Goal: Task Accomplishment & Management: Complete application form

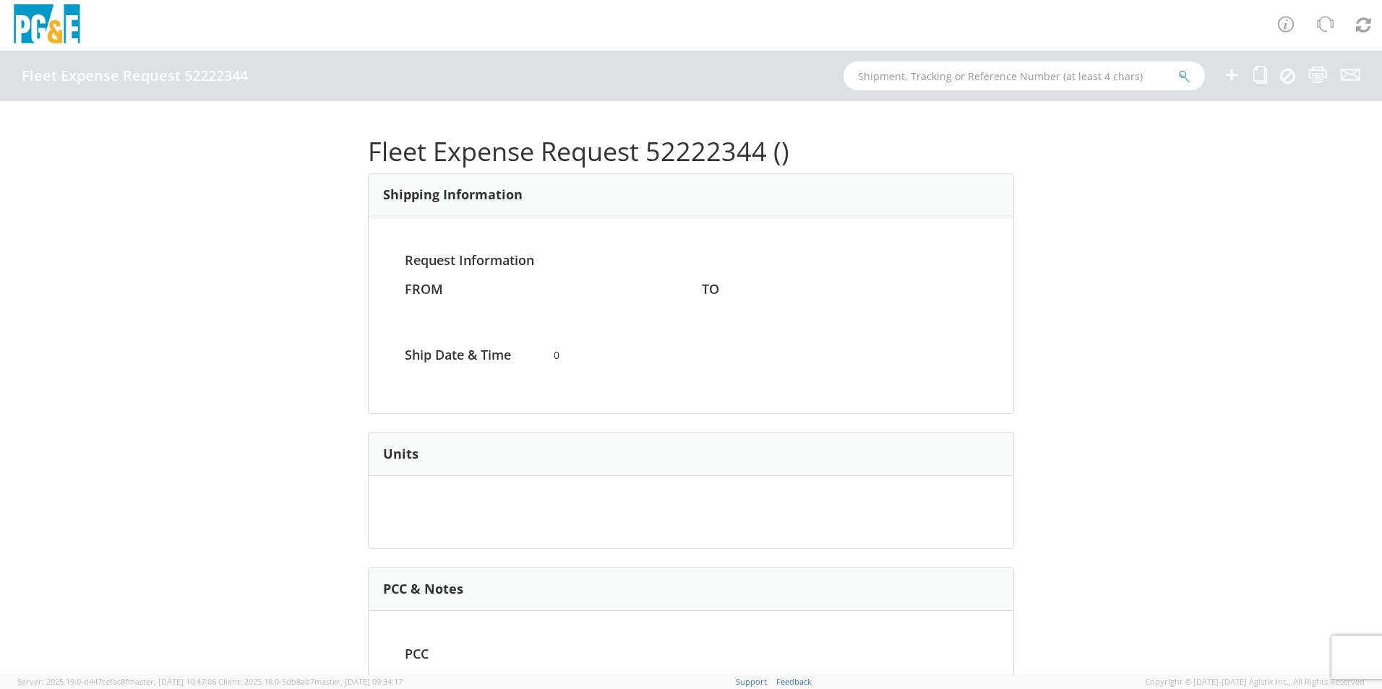
click at [1234, 72] on icon at bounding box center [1231, 75] width 17 height 18
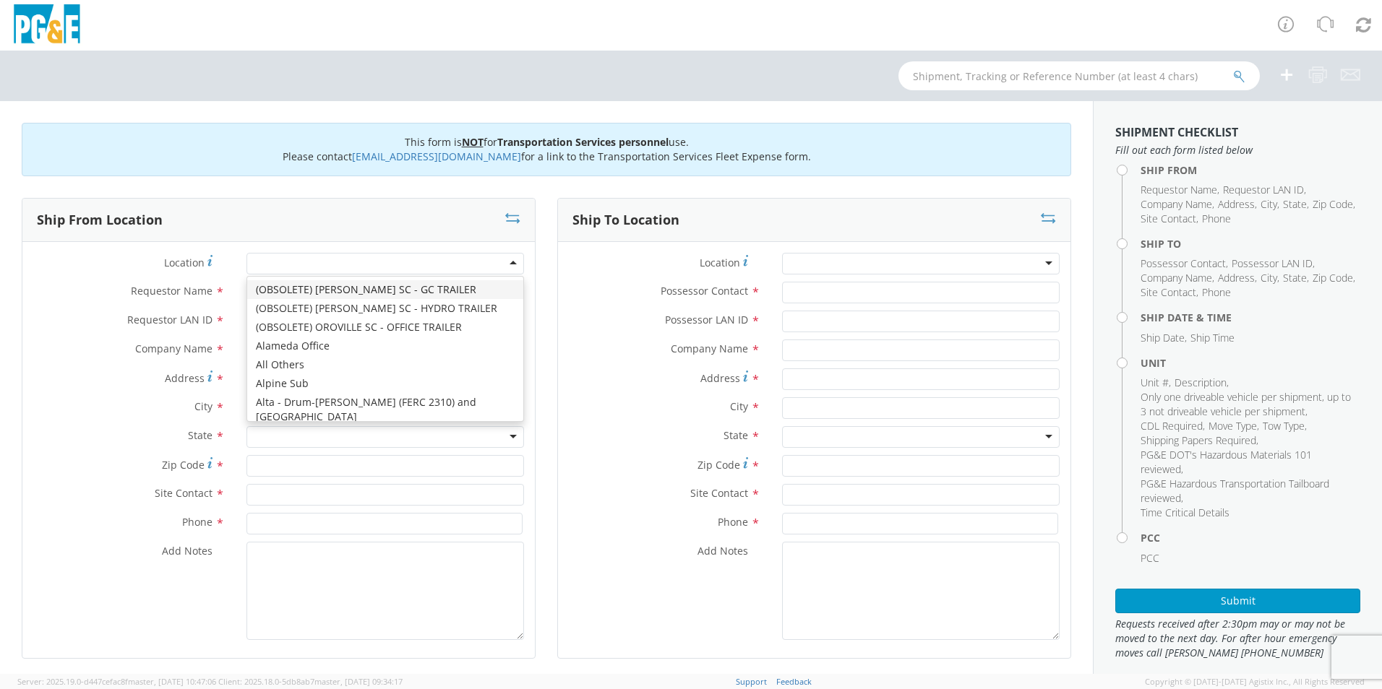
click at [278, 268] on div at bounding box center [385, 264] width 278 height 22
type input "[GEOGRAPHIC_DATA]"
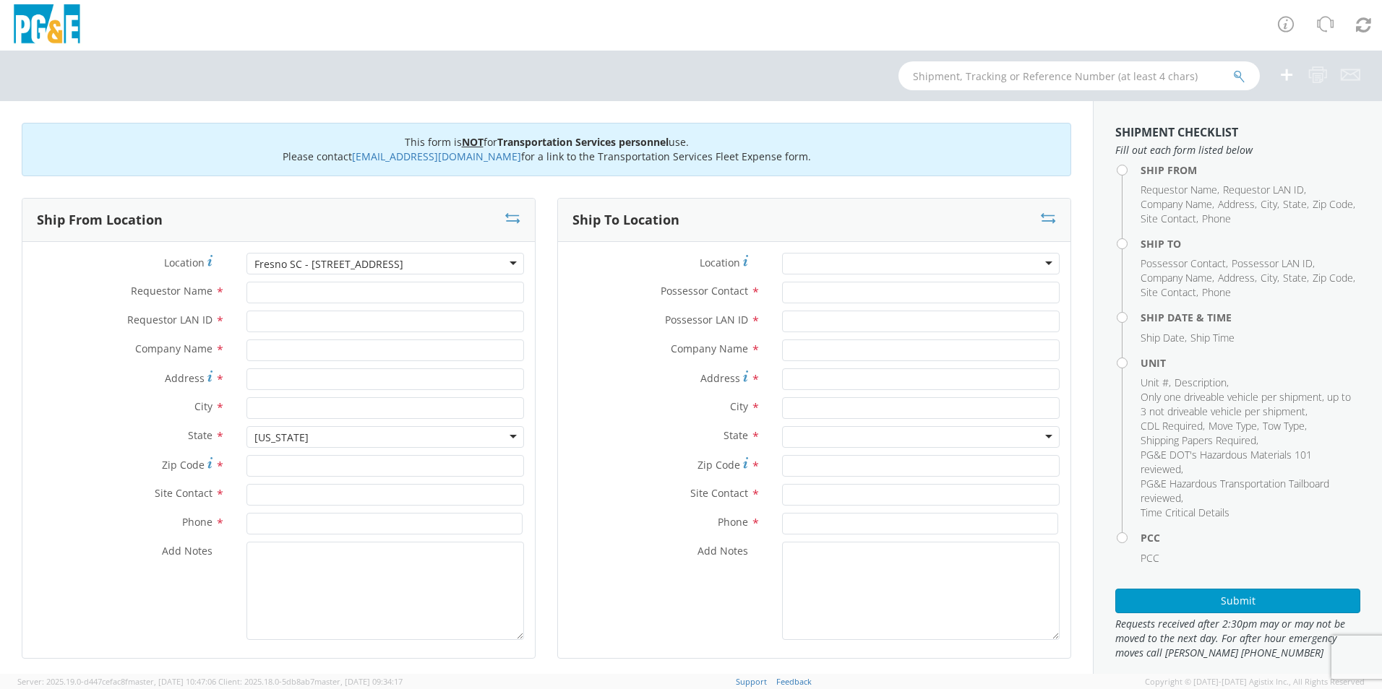
type input "PG&E"
type input "[STREET_ADDRESS]"
type input "[GEOGRAPHIC_DATA]"
type input "93725"
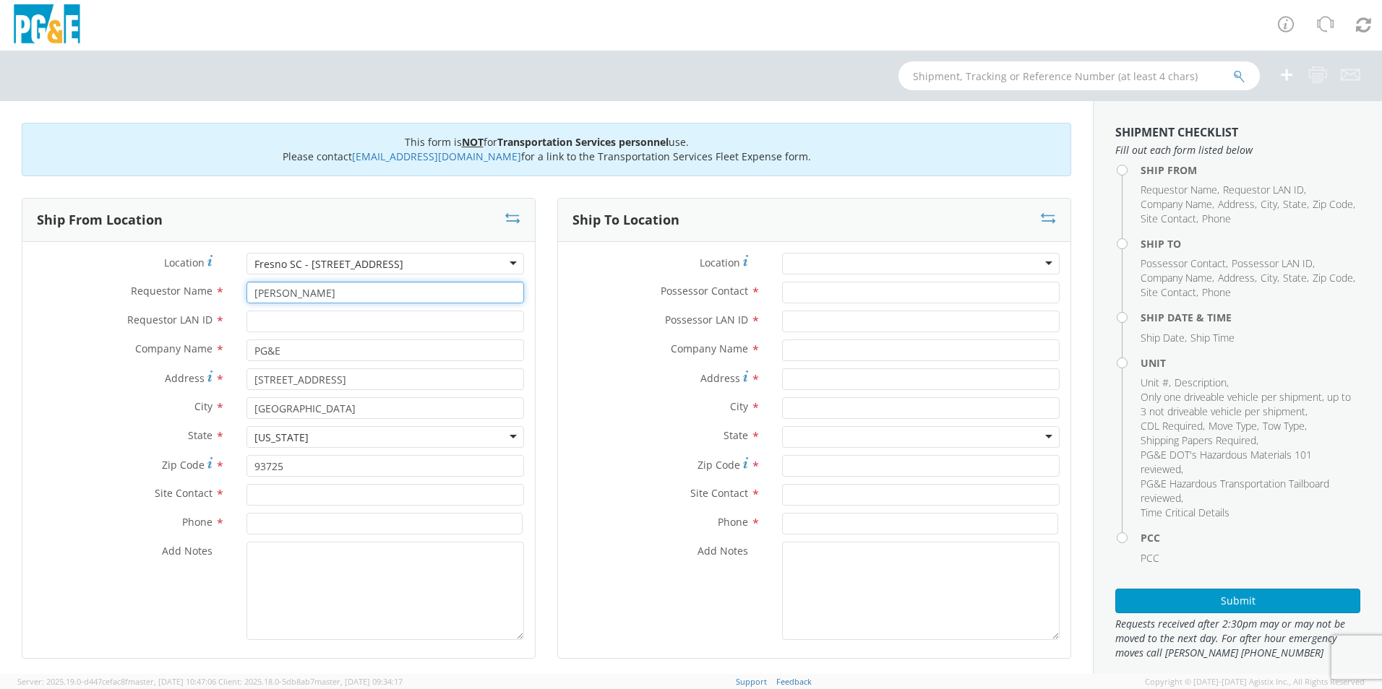
type input "[PERSON_NAME]"
type input "J2G4"
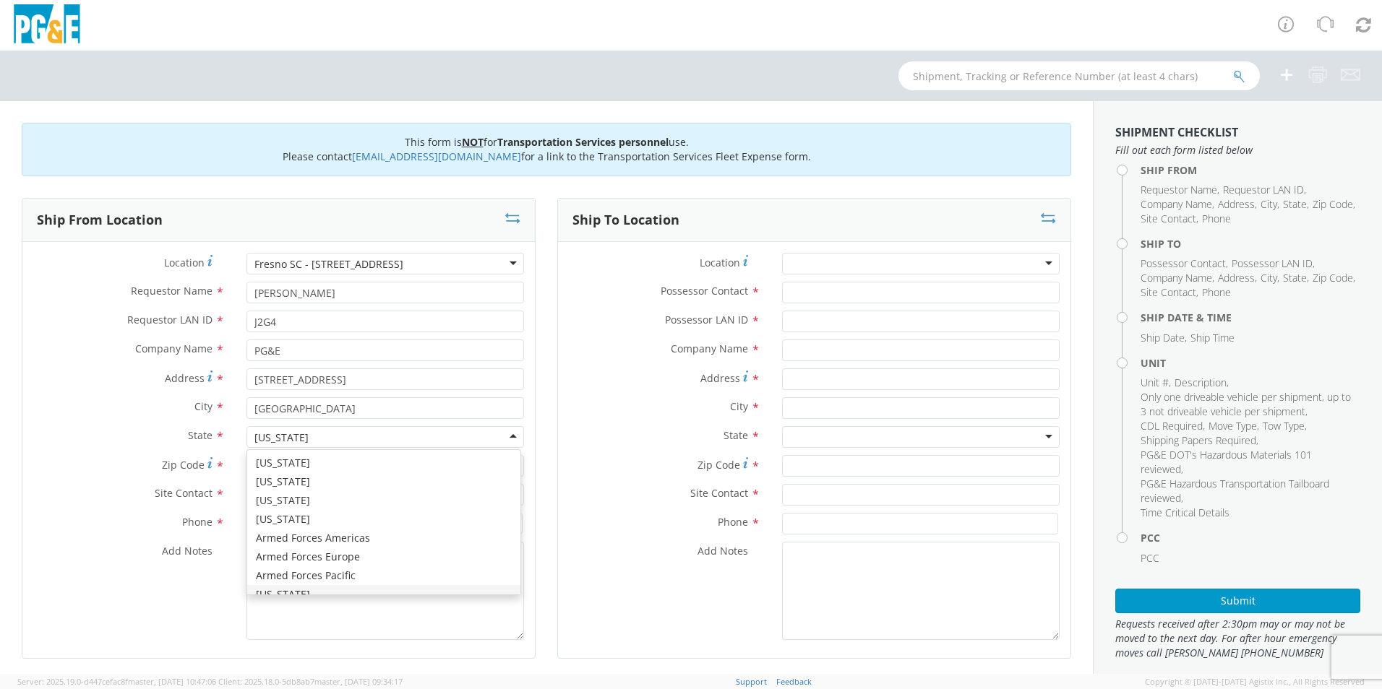
scroll to position [17, 0]
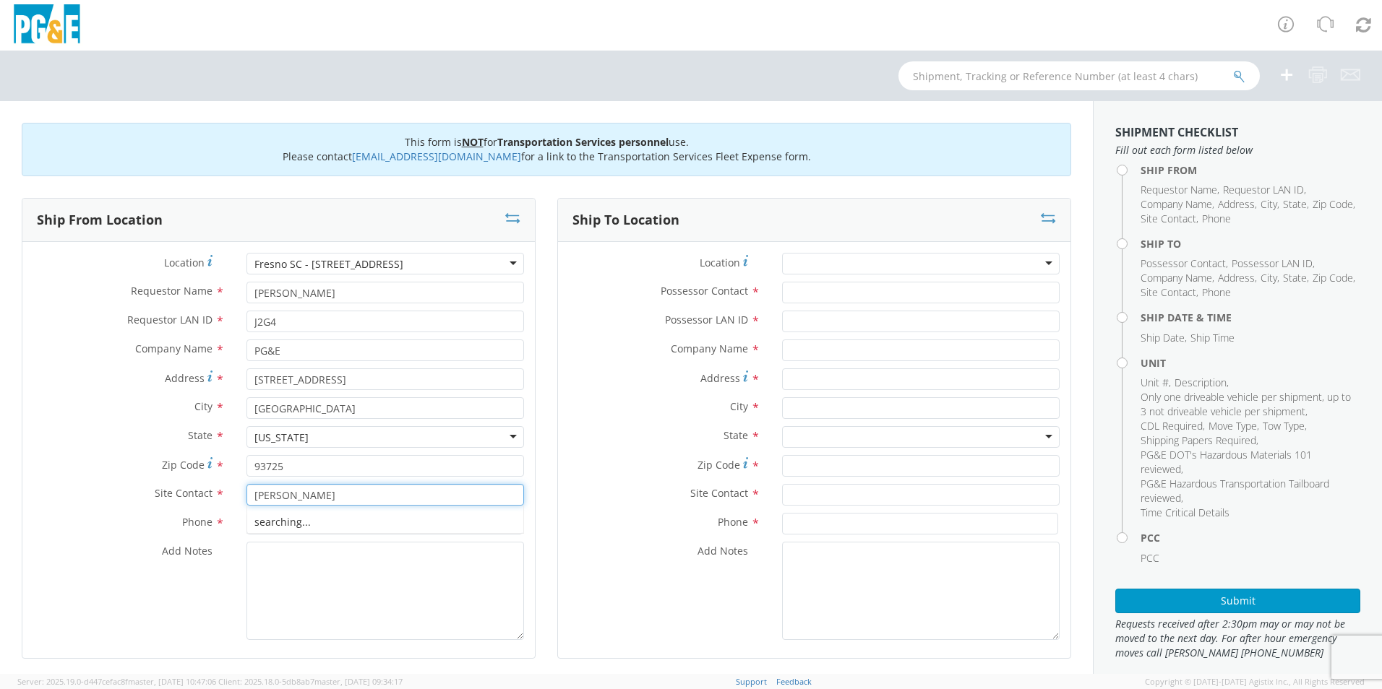
type input "[PERSON_NAME]"
type input "[PHONE_NUMBER]"
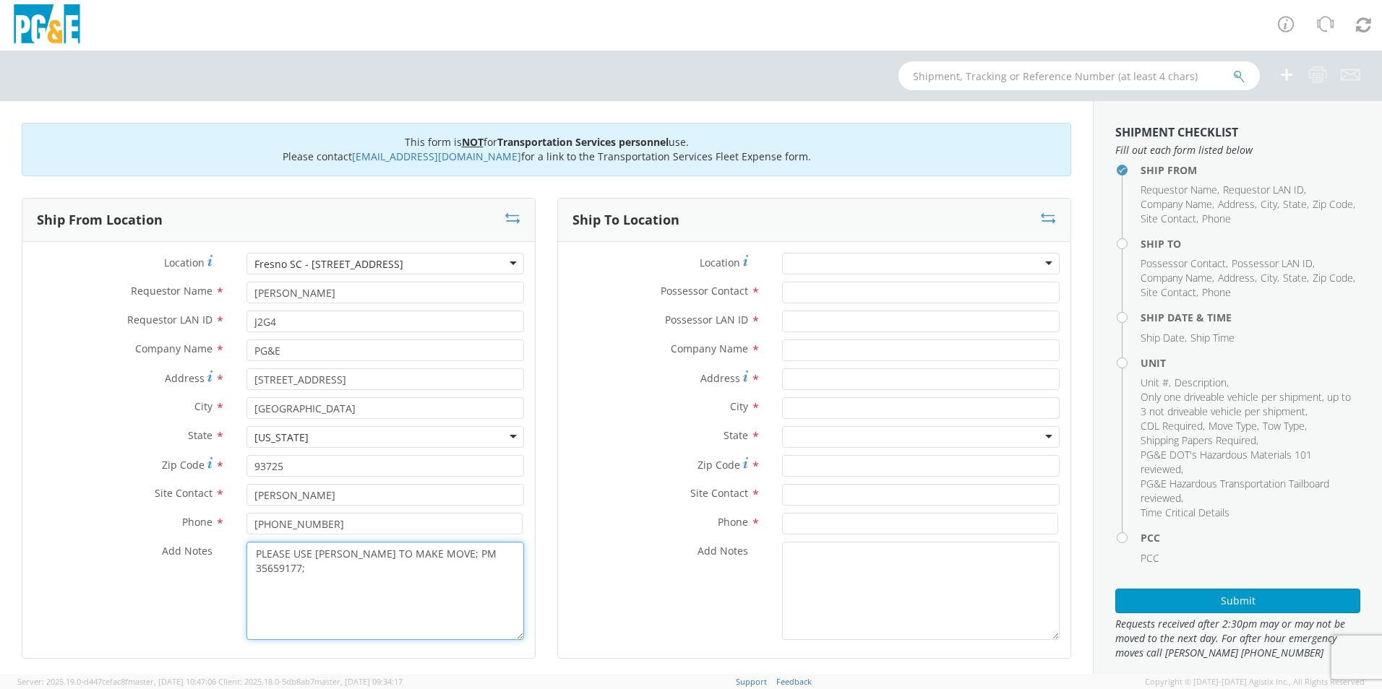
type textarea "PLEASE USE [PERSON_NAME] TO MAKE MOVE; PM 35659177;"
click at [819, 292] on input "Possessor Contact *" at bounding box center [921, 293] width 278 height 22
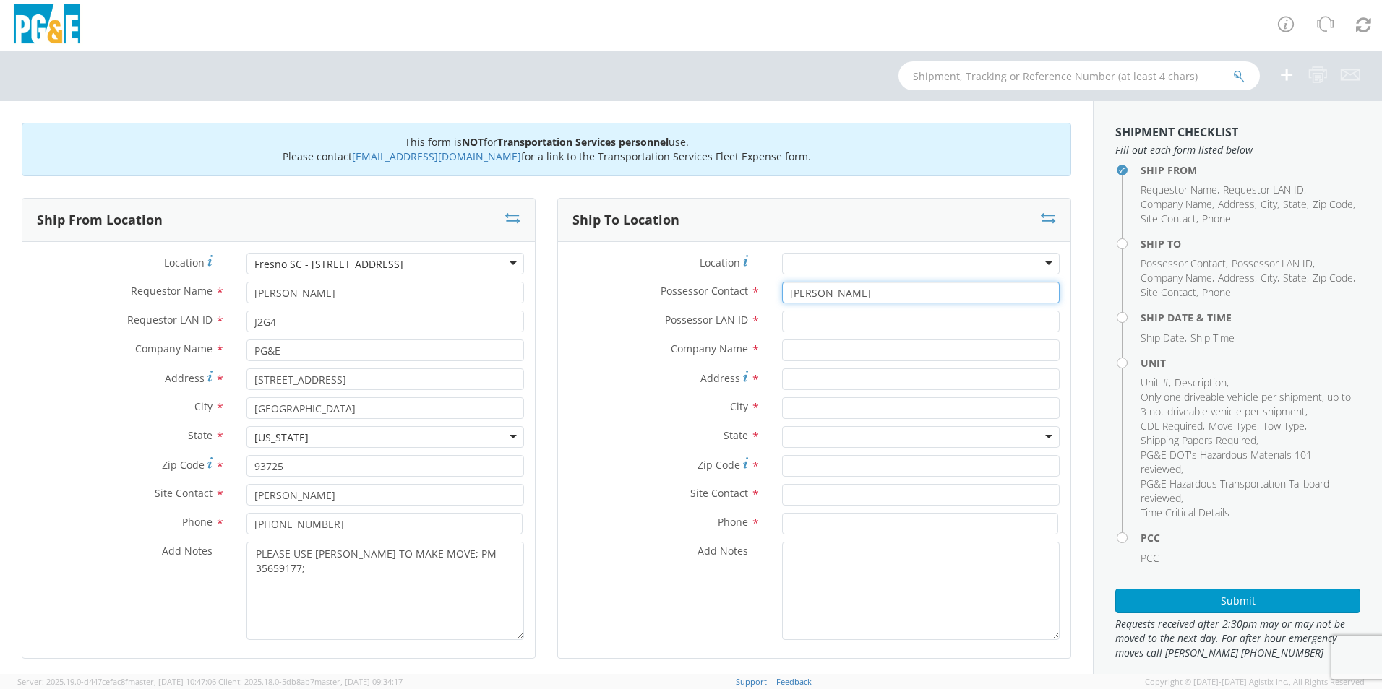
type input "[PERSON_NAME]"
type input "J2G4"
type input "PG&E"
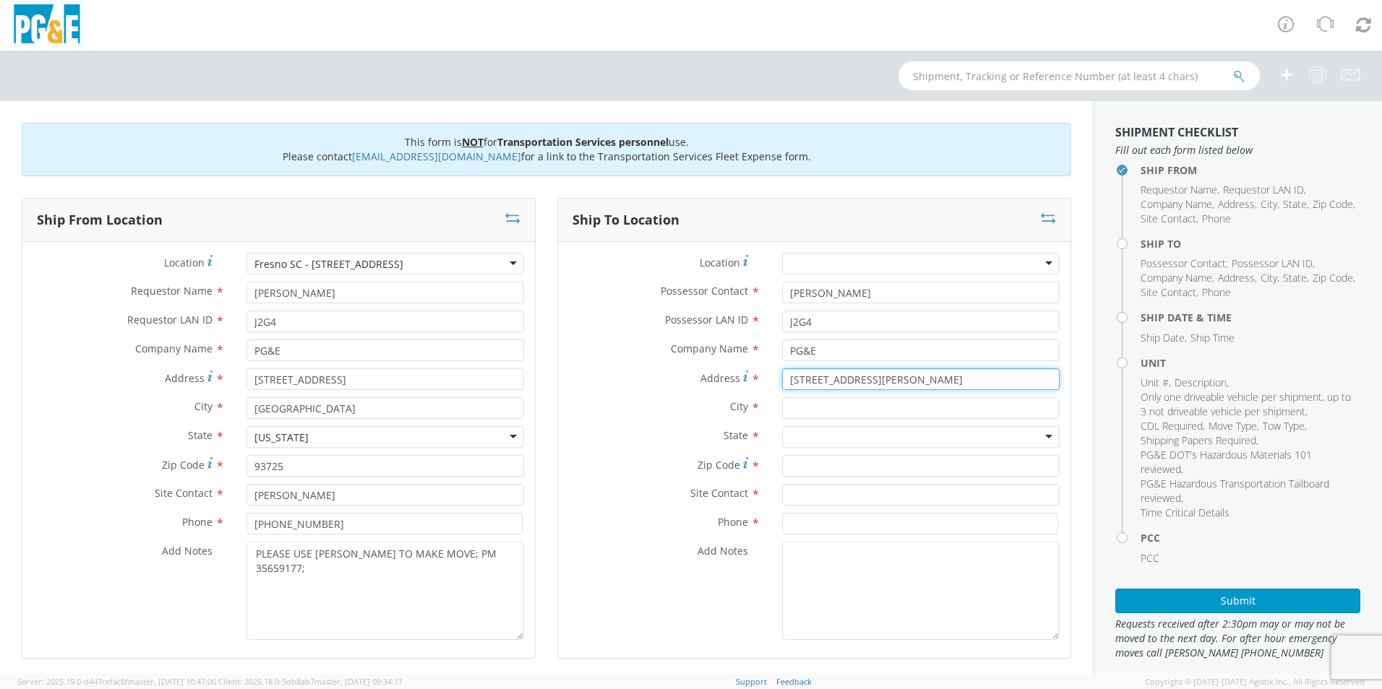
type input "[STREET_ADDRESS][PERSON_NAME]"
type input "[GEOGRAPHIC_DATA]"
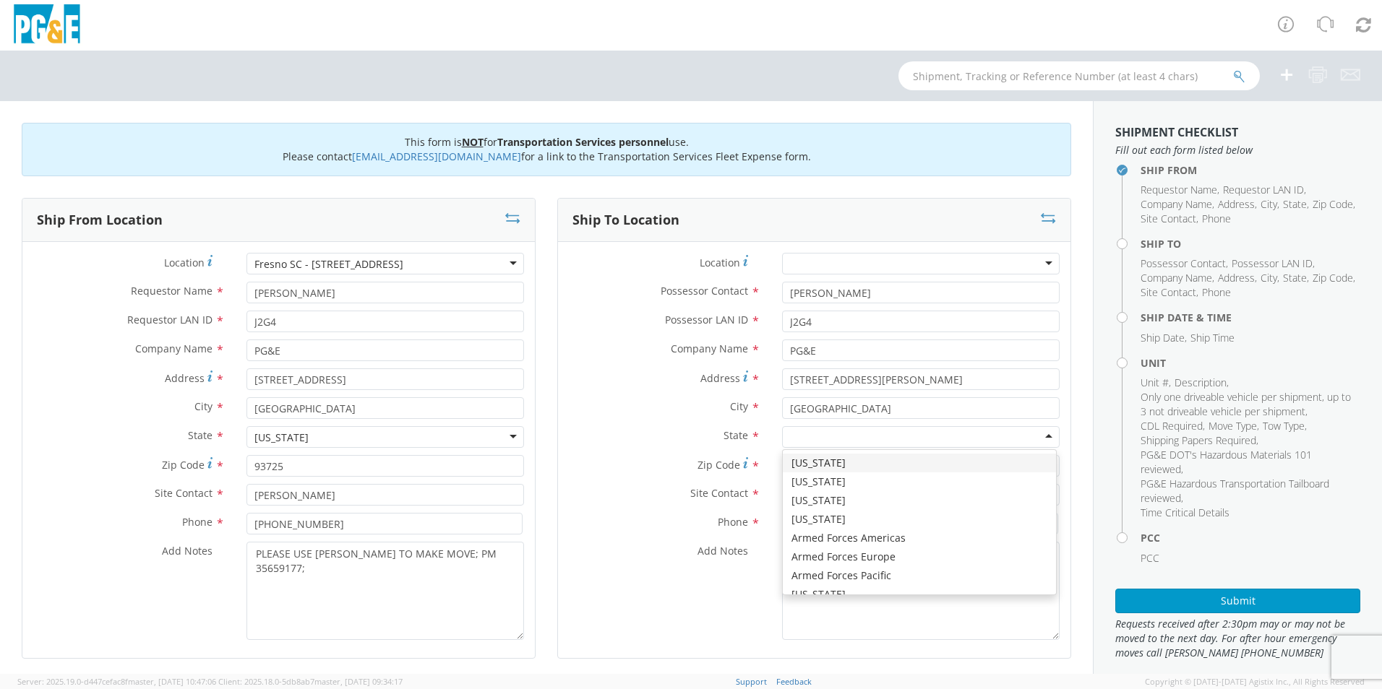
type input "C"
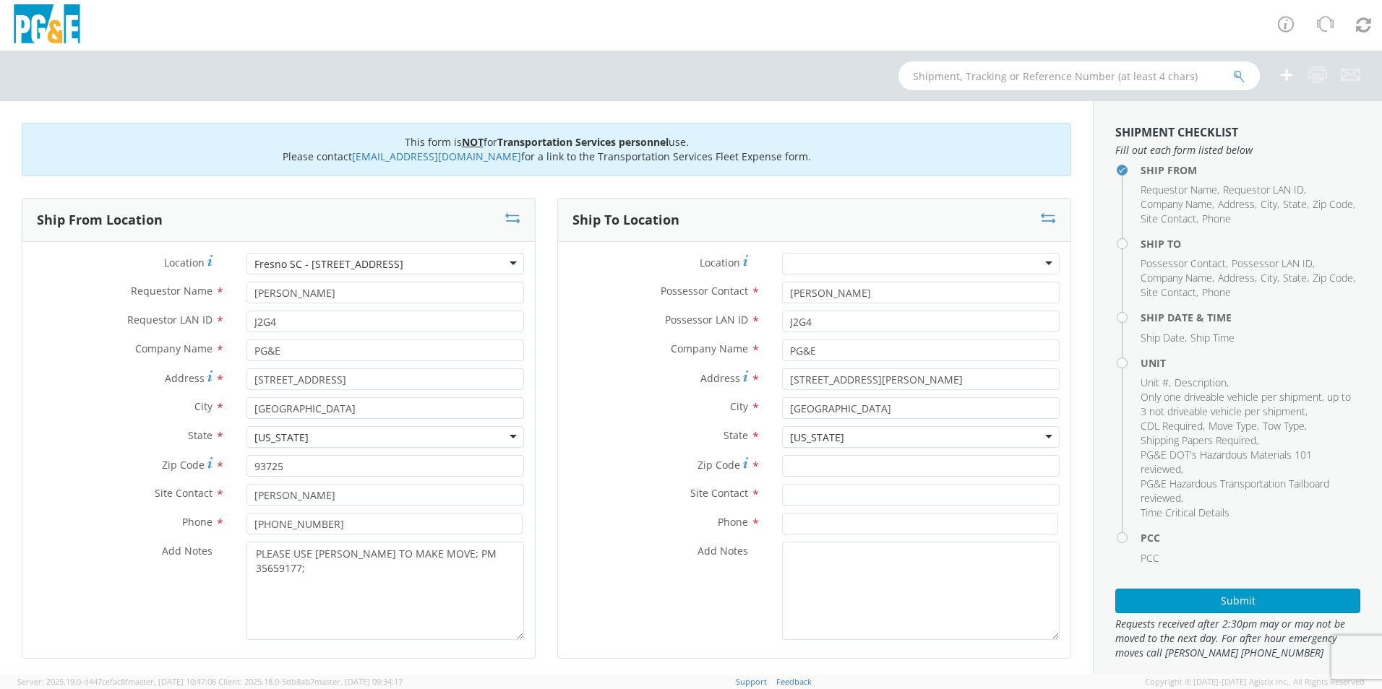
scroll to position [0, 0]
click at [794, 473] on input "Zip Code *" at bounding box center [921, 466] width 278 height 22
type input "93723"
type input "[PERSON_NAME]"
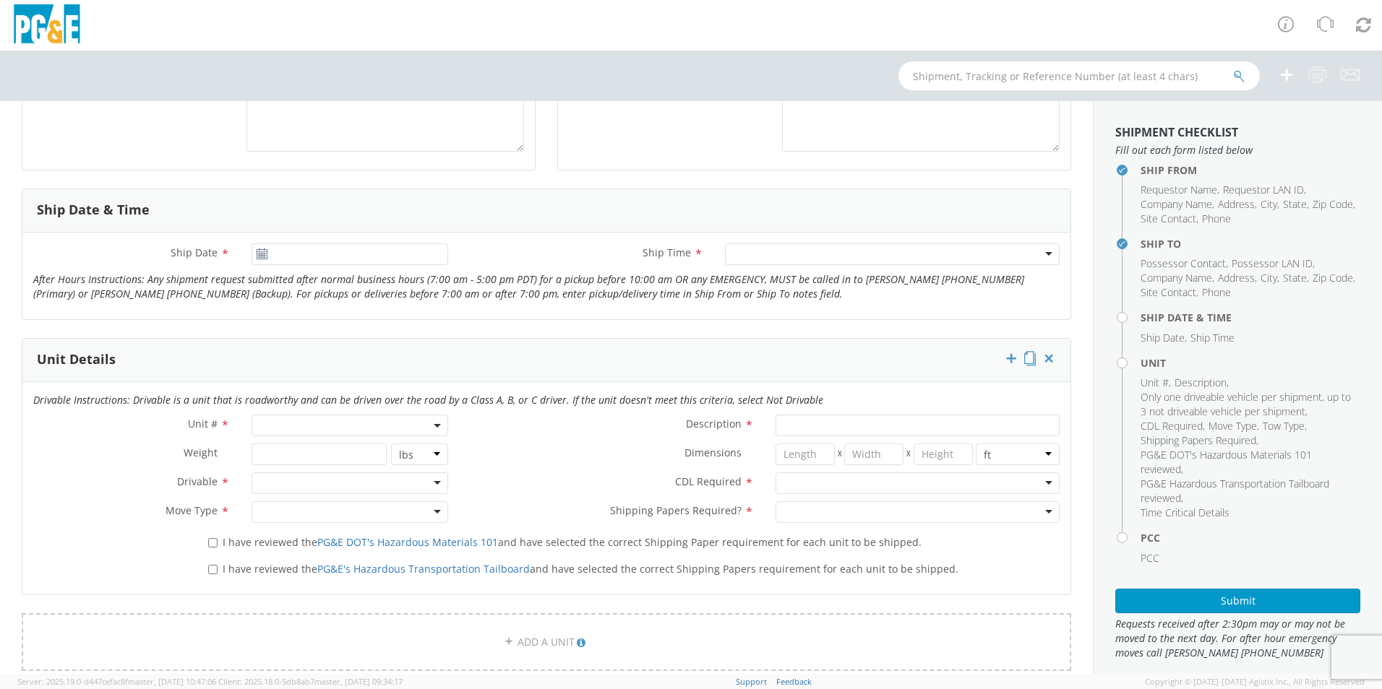
scroll to position [506, 0]
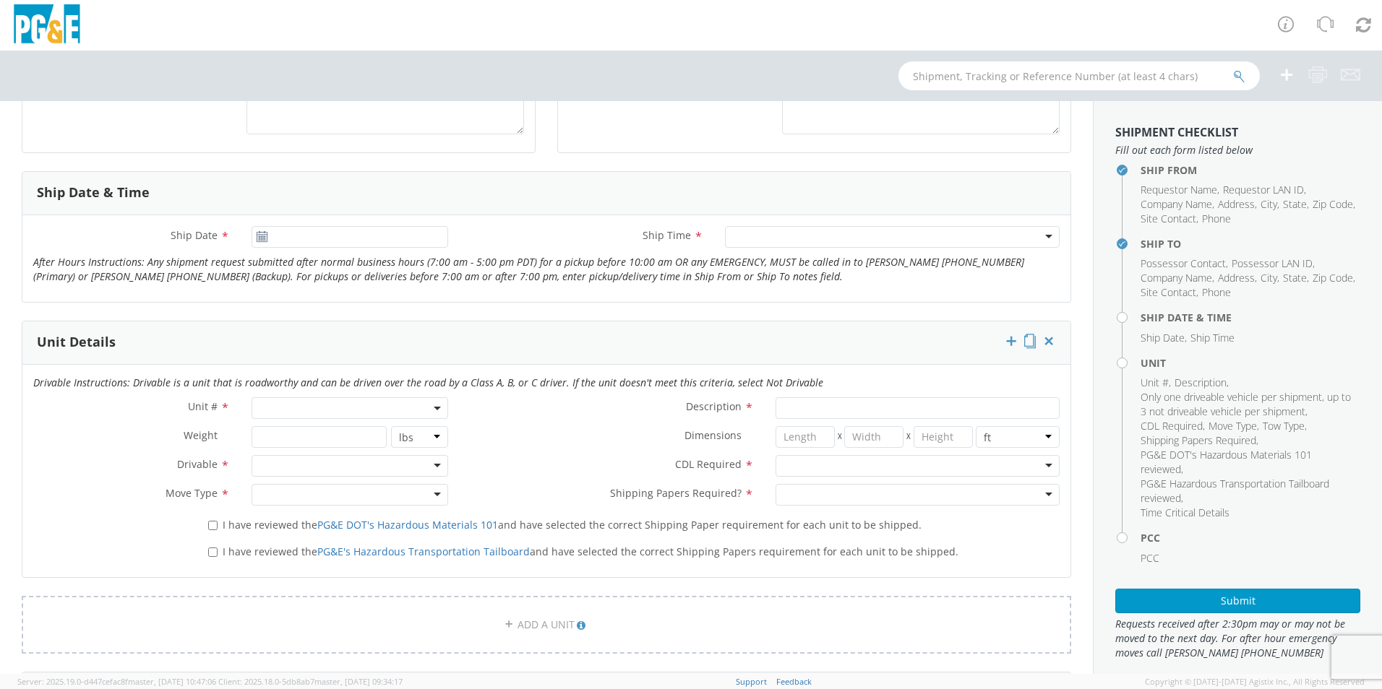
type input "[PHONE_NUMBER]"
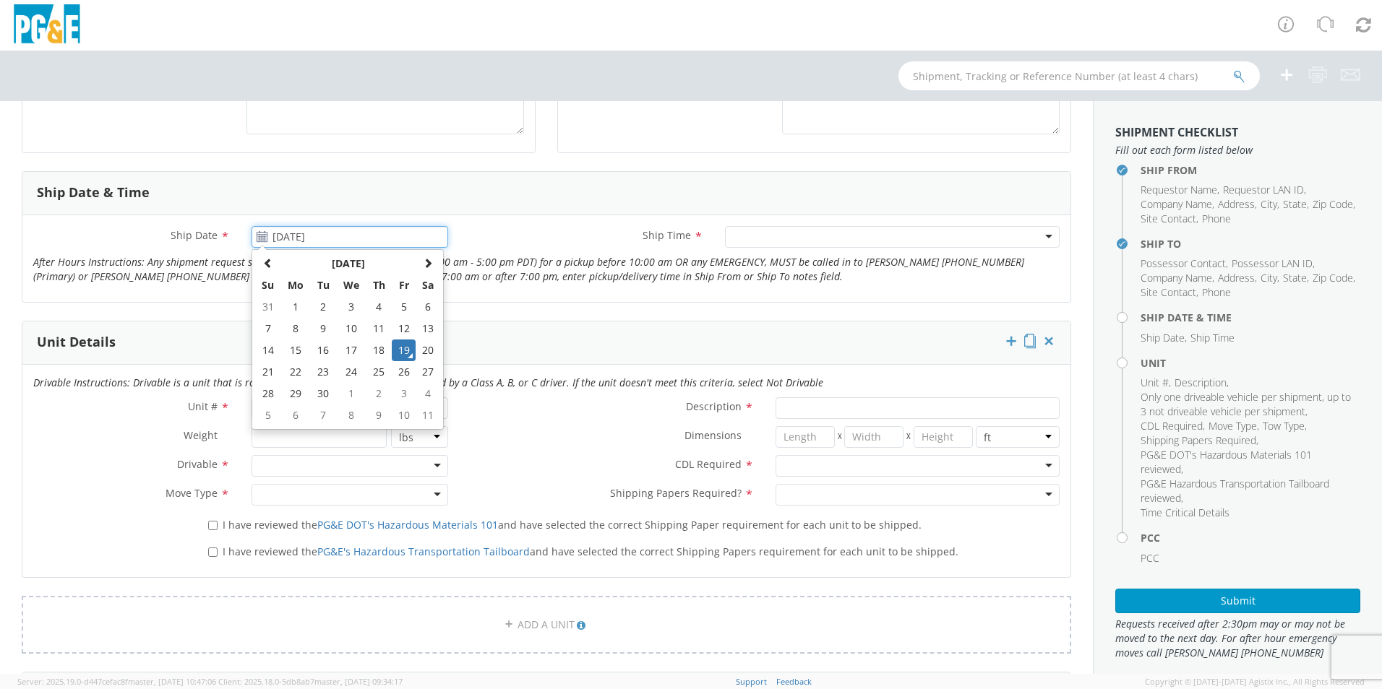
click at [327, 245] on input "[DATE]" at bounding box center [349, 237] width 197 height 22
click at [420, 263] on th at bounding box center [428, 264] width 25 height 22
click at [369, 307] on td "2" at bounding box center [378, 307] width 25 height 22
type input "[DATE]"
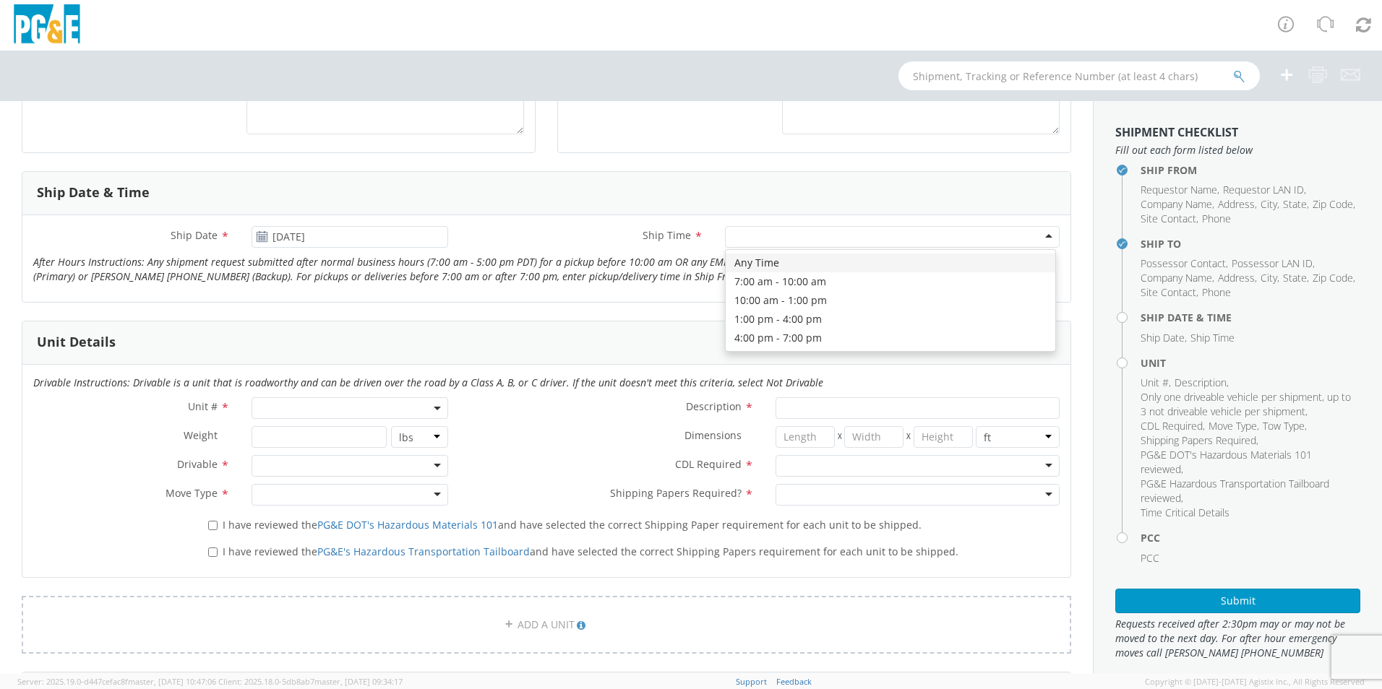
click at [767, 239] on div at bounding box center [892, 237] width 335 height 22
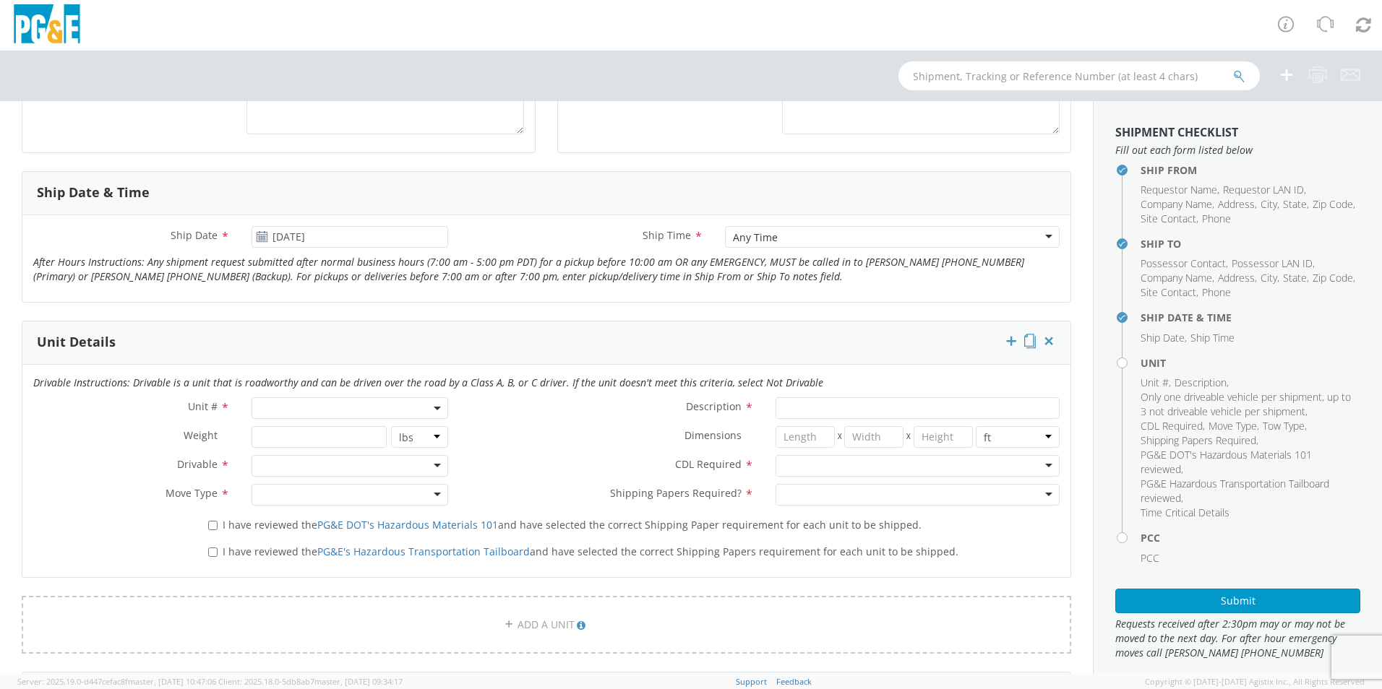
click at [319, 408] on span at bounding box center [349, 408] width 197 height 22
click at [324, 434] on input "search" at bounding box center [348, 432] width 187 height 22
type input "OTHE"
select select "Other"
select select "? undefined:undefined ?"
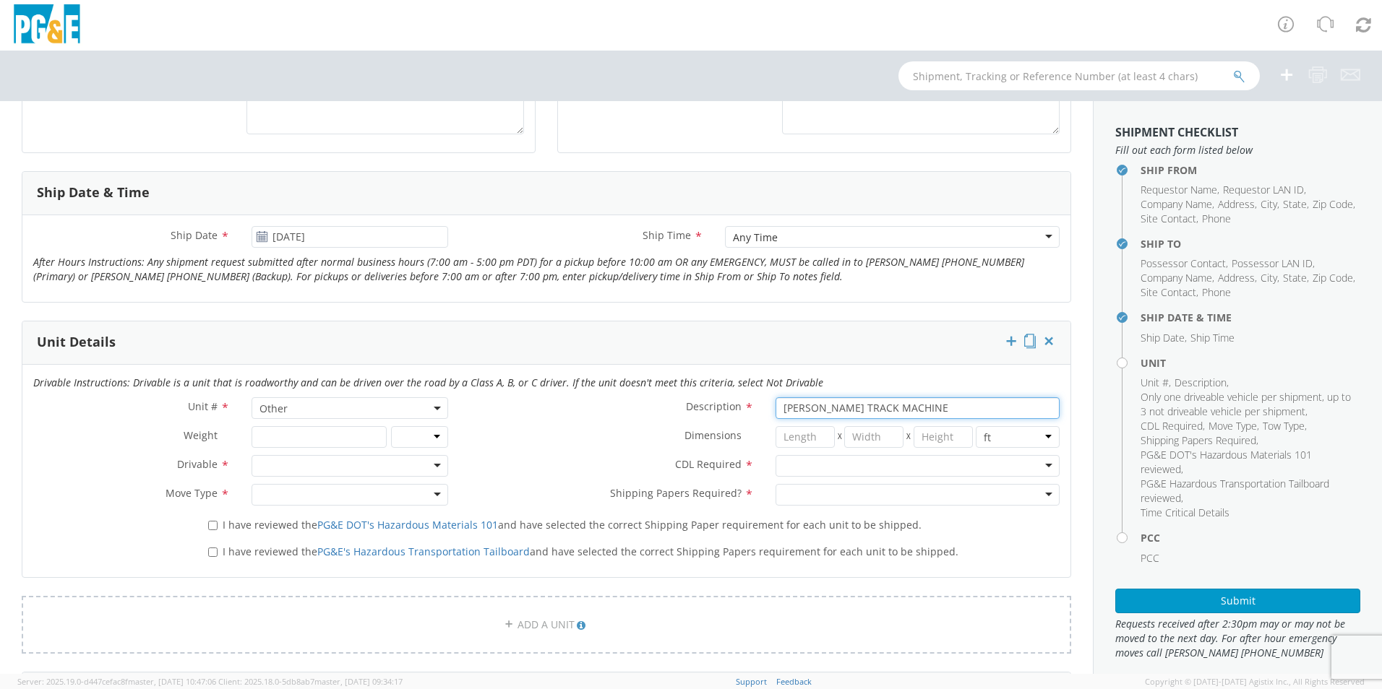
type input "[PERSON_NAME] TRACK MACHINE"
click at [272, 465] on div at bounding box center [349, 466] width 197 height 22
click at [816, 456] on div at bounding box center [917, 466] width 284 height 22
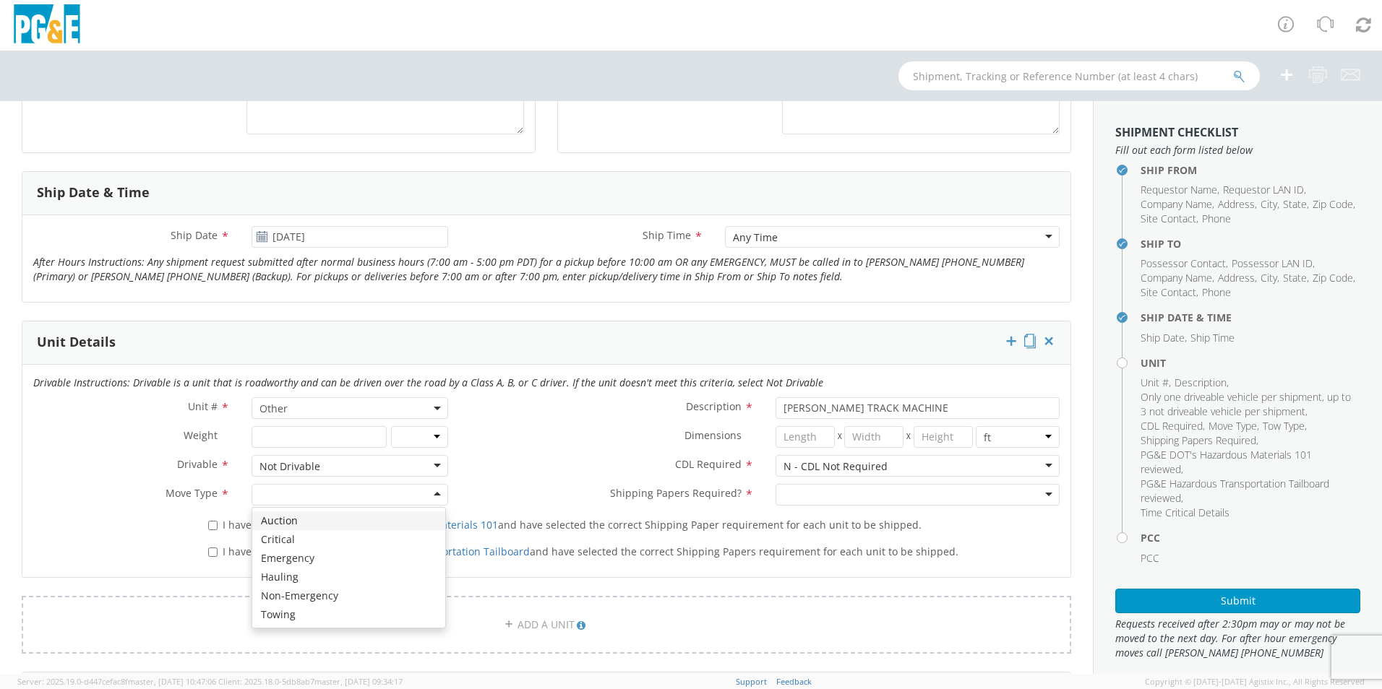
click at [276, 500] on div at bounding box center [349, 495] width 197 height 22
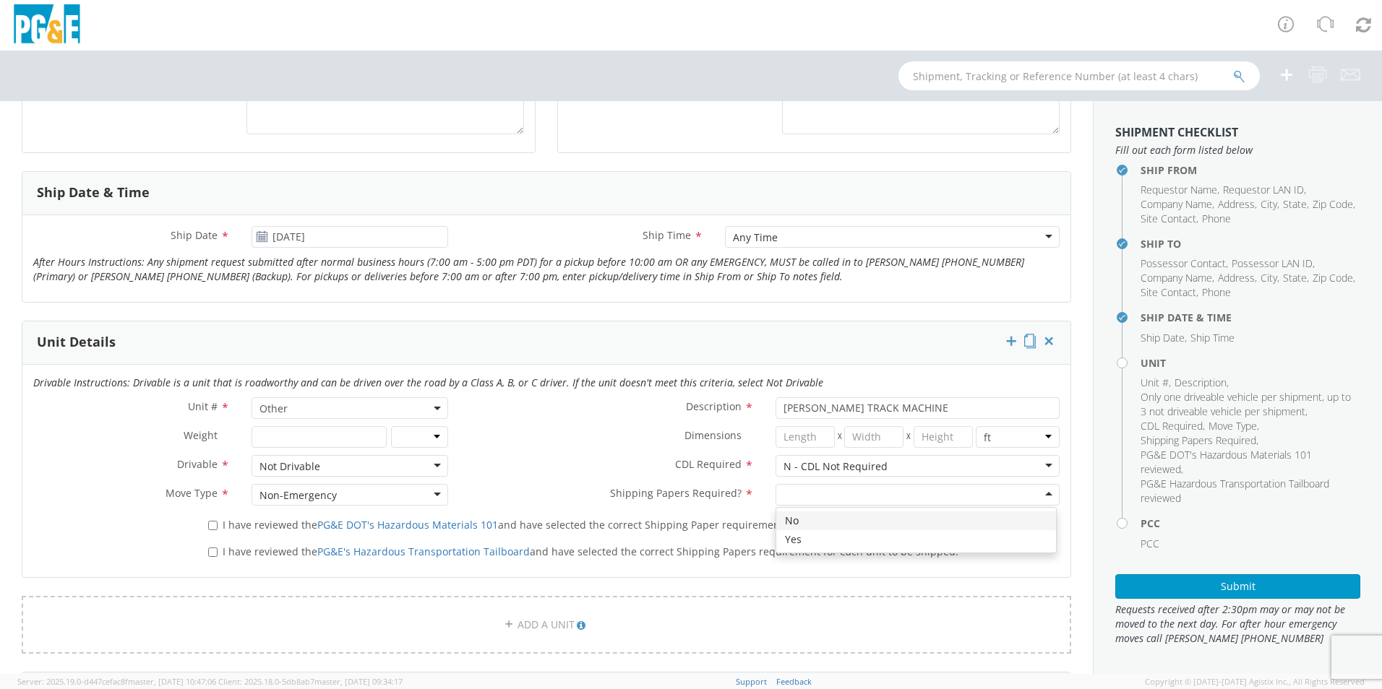
click at [801, 495] on div at bounding box center [917, 495] width 284 height 22
click at [210, 528] on input "I have reviewed the PG&E DOT's Hazardous Materials 101 and have selected the co…" at bounding box center [212, 525] width 9 height 9
checkbox input "true"
click at [210, 554] on input "I have reviewed the PG&E's Hazardous Transportation Tailboard and have selected…" at bounding box center [212, 552] width 9 height 9
checkbox input "true"
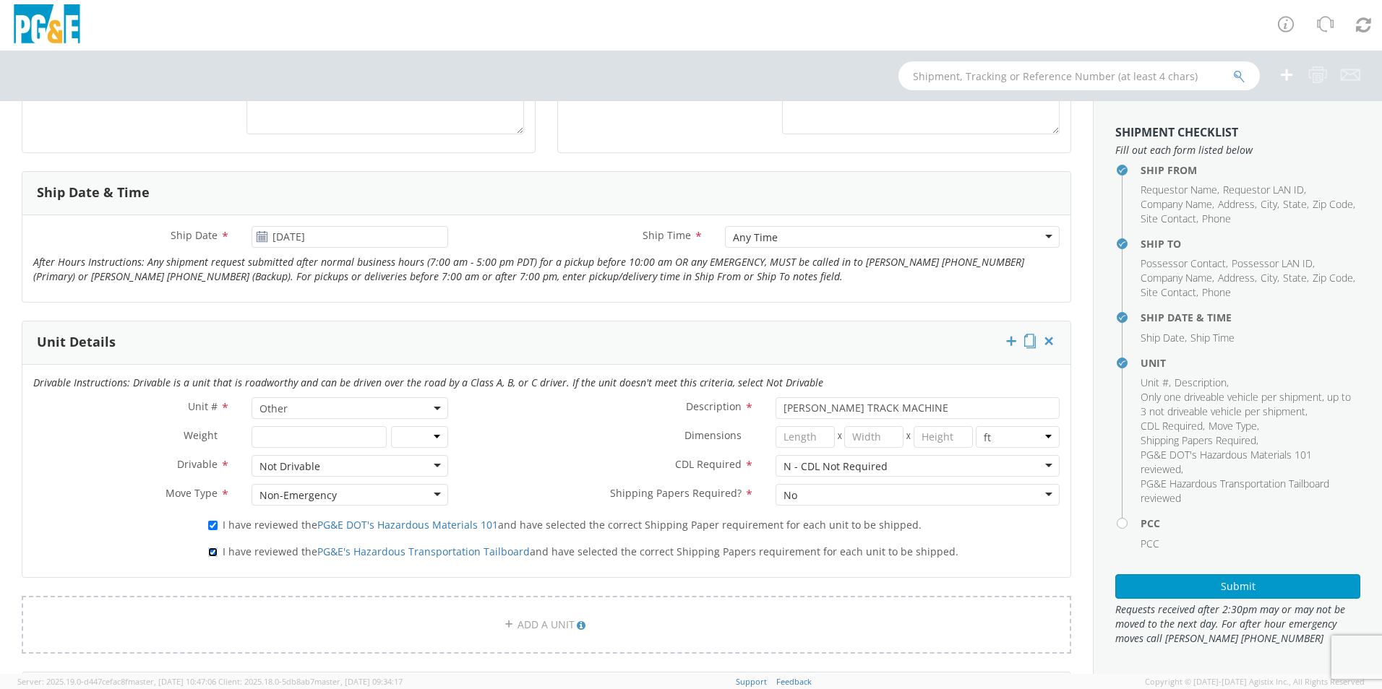
scroll to position [723, 0]
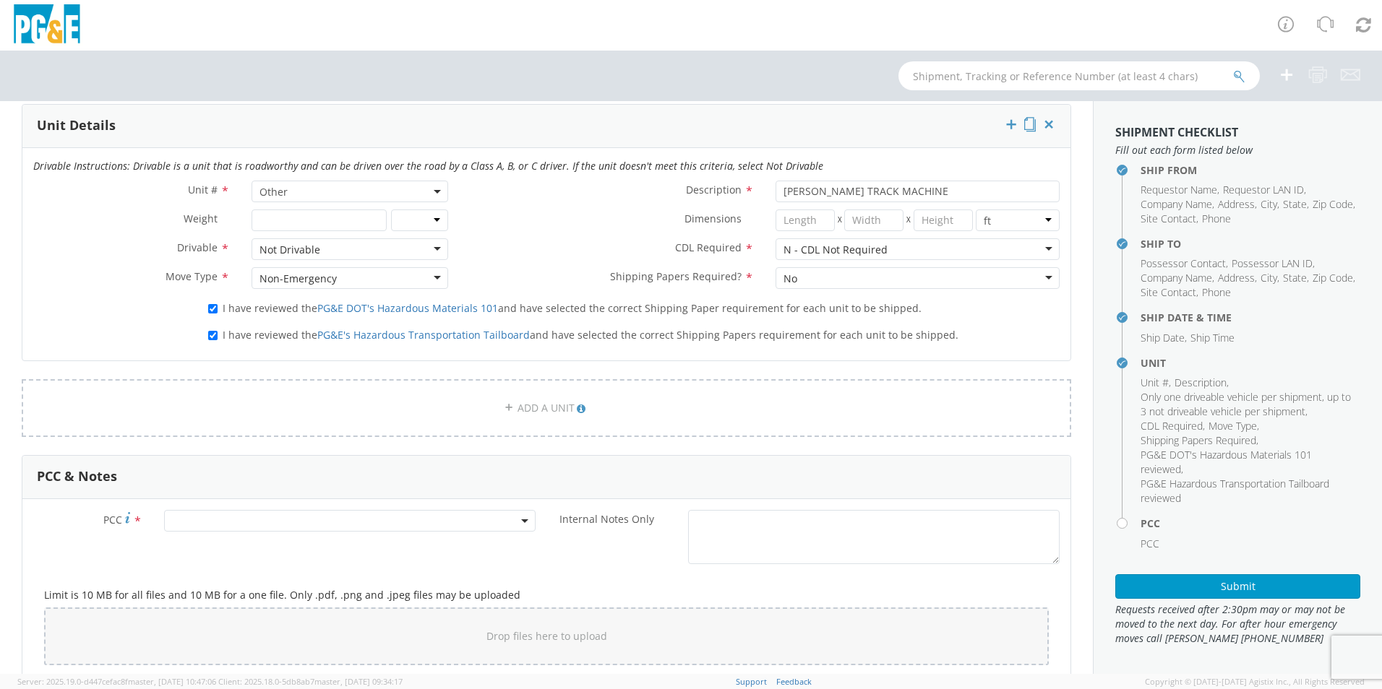
click at [220, 518] on span at bounding box center [349, 521] width 371 height 22
click at [234, 540] on input "number" at bounding box center [348, 545] width 360 height 22
type input "12207"
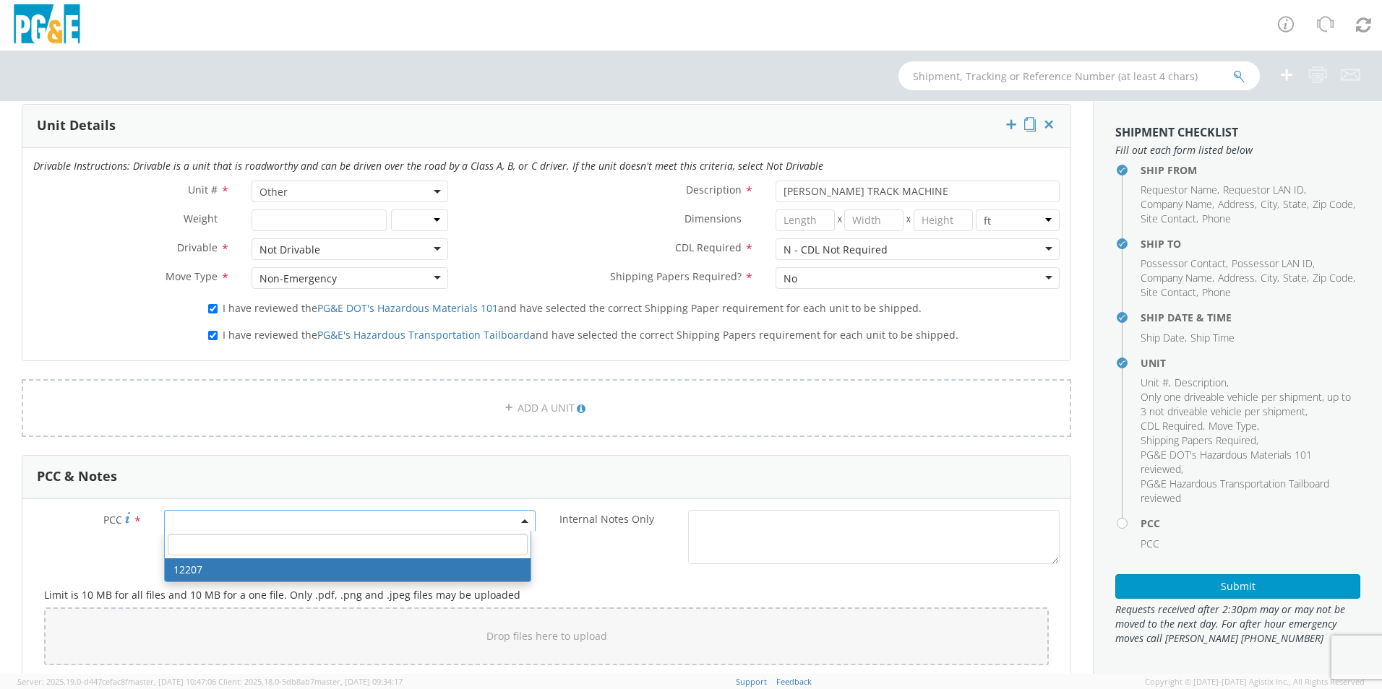
select select "12207"
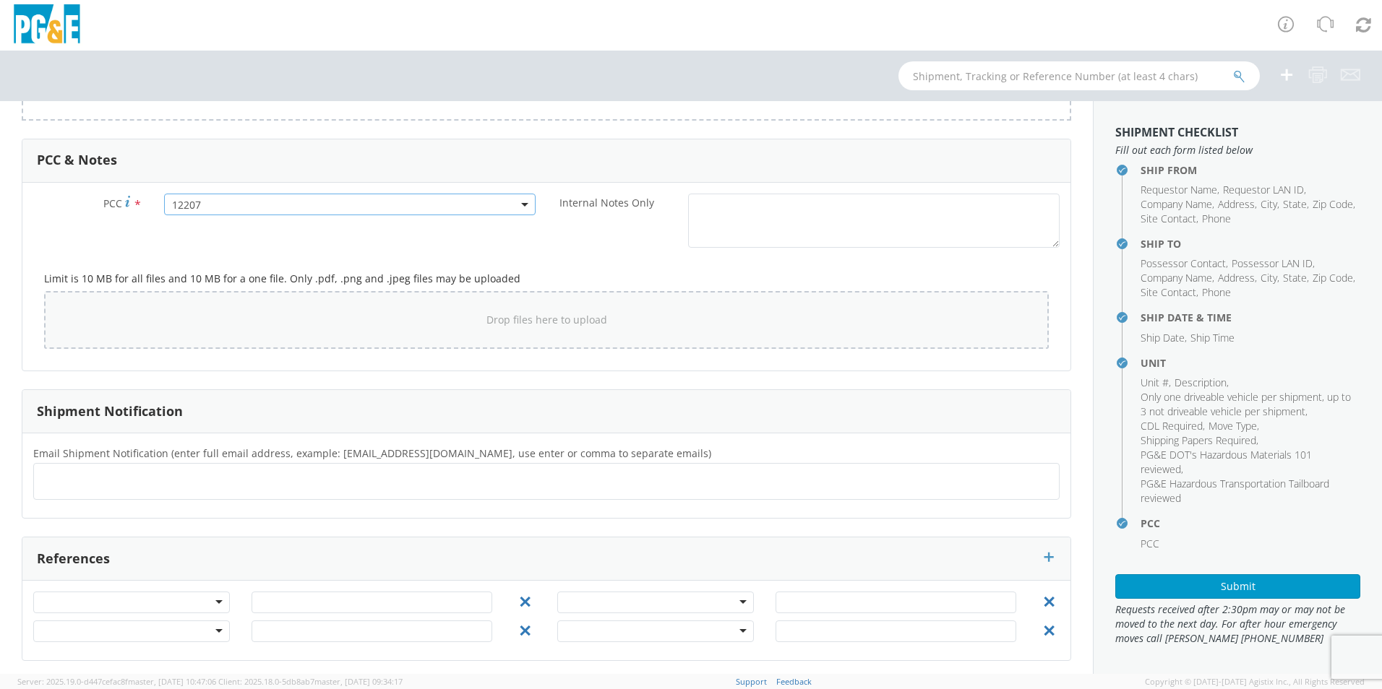
scroll to position [1044, 0]
click at [191, 489] on div at bounding box center [546, 476] width 1026 height 37
type input "[EMAIL_ADDRESS][DOMAIN_NAME]"
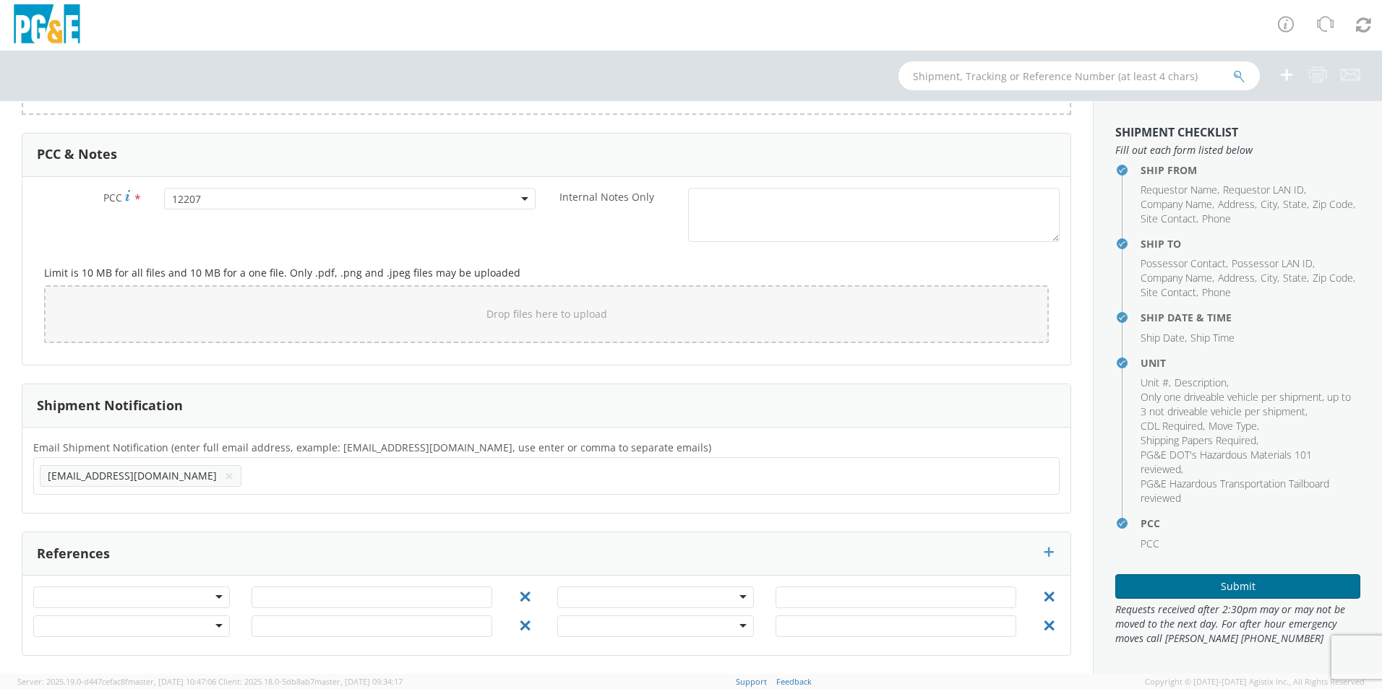
click at [1187, 576] on button "Submit" at bounding box center [1237, 587] width 245 height 25
